Goal: Information Seeking & Learning: Understand process/instructions

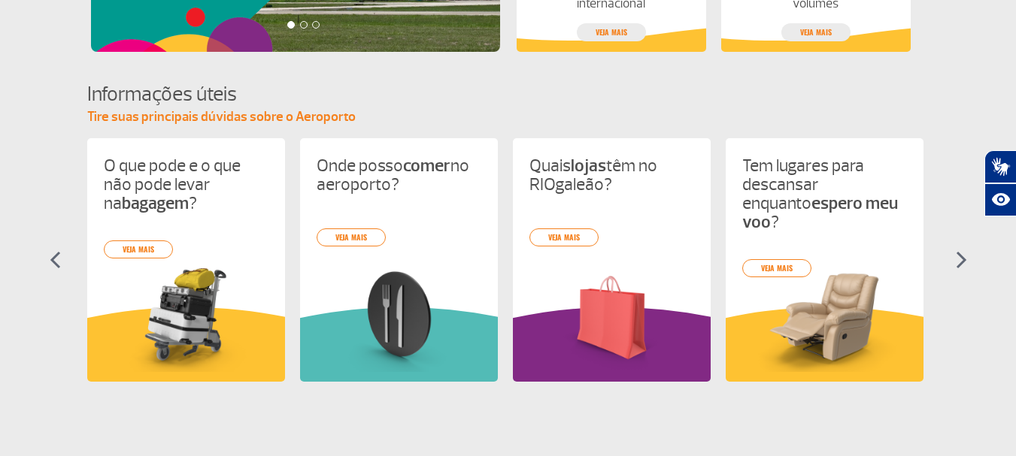
scroll to position [525, 0]
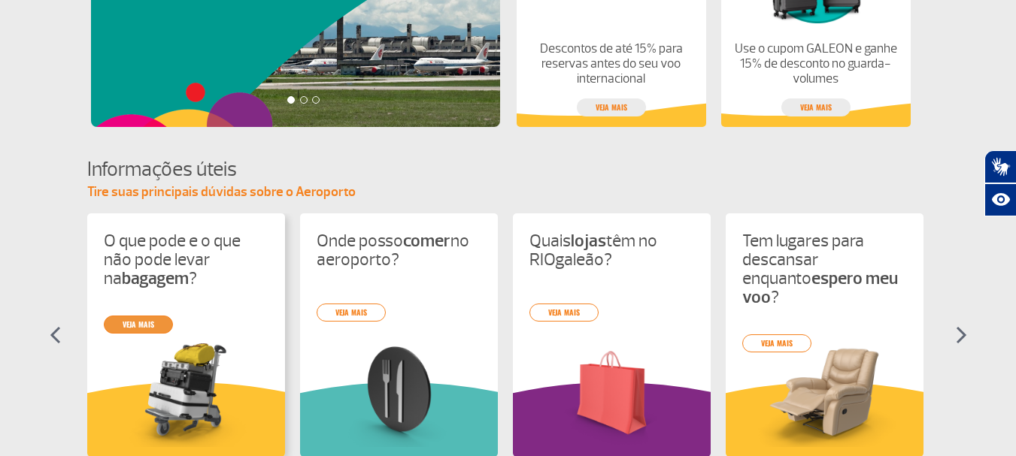
click at [135, 323] on div "O que pode e o que não pode levar na bagagem ? veja mais Onde posso comer no ae…" at bounding box center [508, 349] width 842 height 271
click at [156, 329] on link "veja mais" at bounding box center [138, 325] width 69 height 18
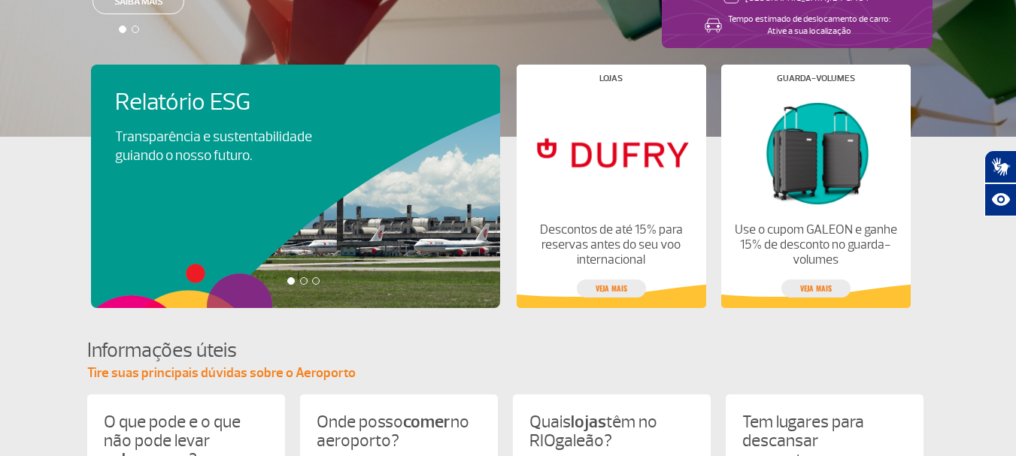
scroll to position [376, 0]
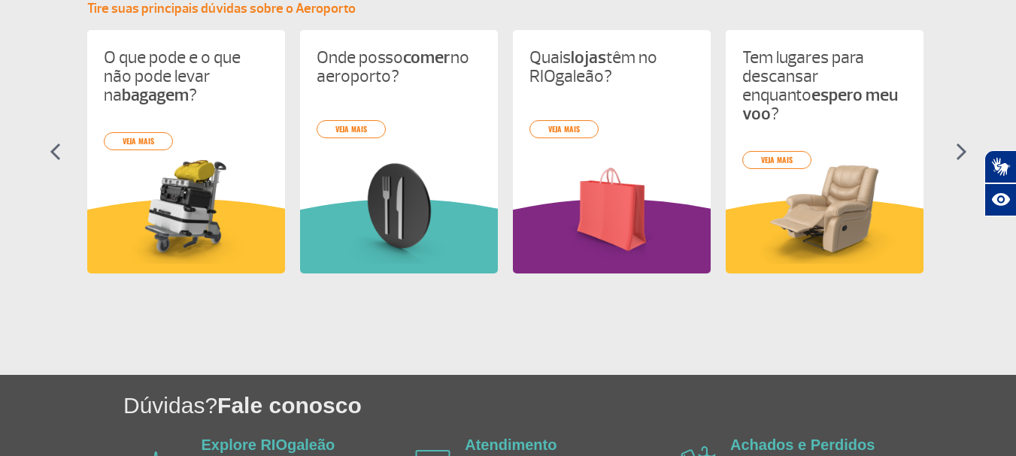
scroll to position [525, 0]
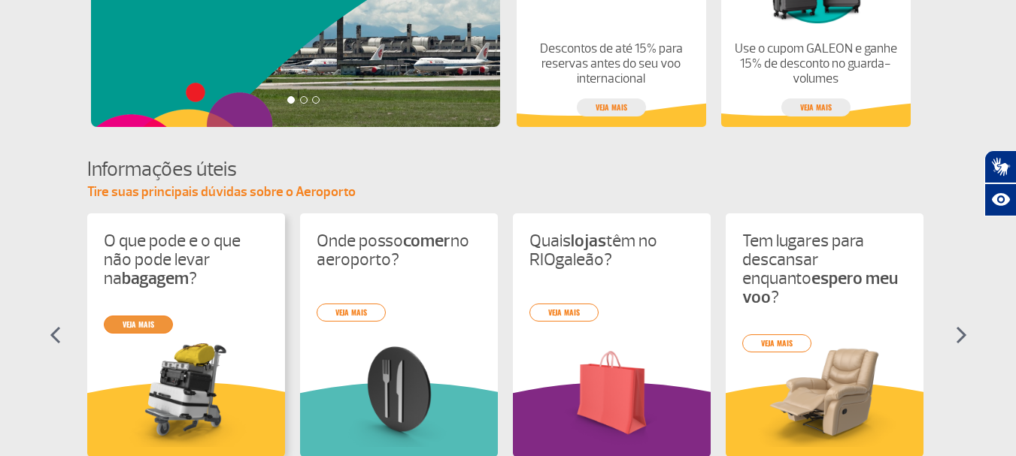
click at [148, 327] on link "veja mais" at bounding box center [138, 325] width 69 height 18
